Goal: Task Accomplishment & Management: Manage account settings

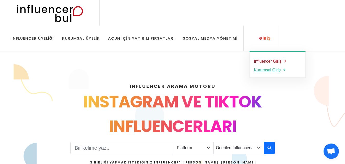
click at [254, 61] on u "Influencer Giriş" at bounding box center [268, 61] width 28 height 4
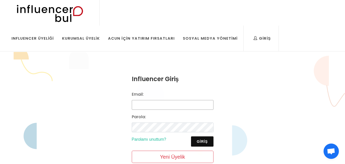
click at [142, 102] on input "Email:" at bounding box center [173, 105] width 82 height 10
type input "G"
click at [190, 107] on input "[EMAIL_ADDRESS][DOMAIN_NAME]" at bounding box center [173, 105] width 82 height 10
type input "[EMAIL_ADDRESS][DOMAIN_NAME]"
click at [205, 138] on button "Giriş" at bounding box center [202, 141] width 22 height 10
